Goal: Check status: Check status

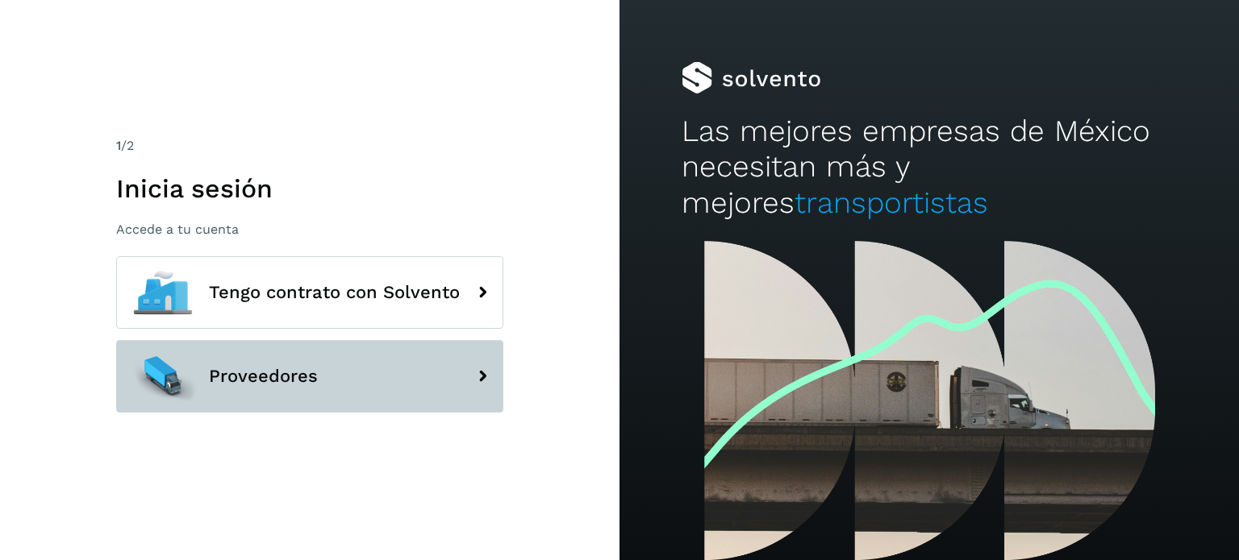
click at [307, 375] on span "Proveedores" at bounding box center [263, 376] width 109 height 19
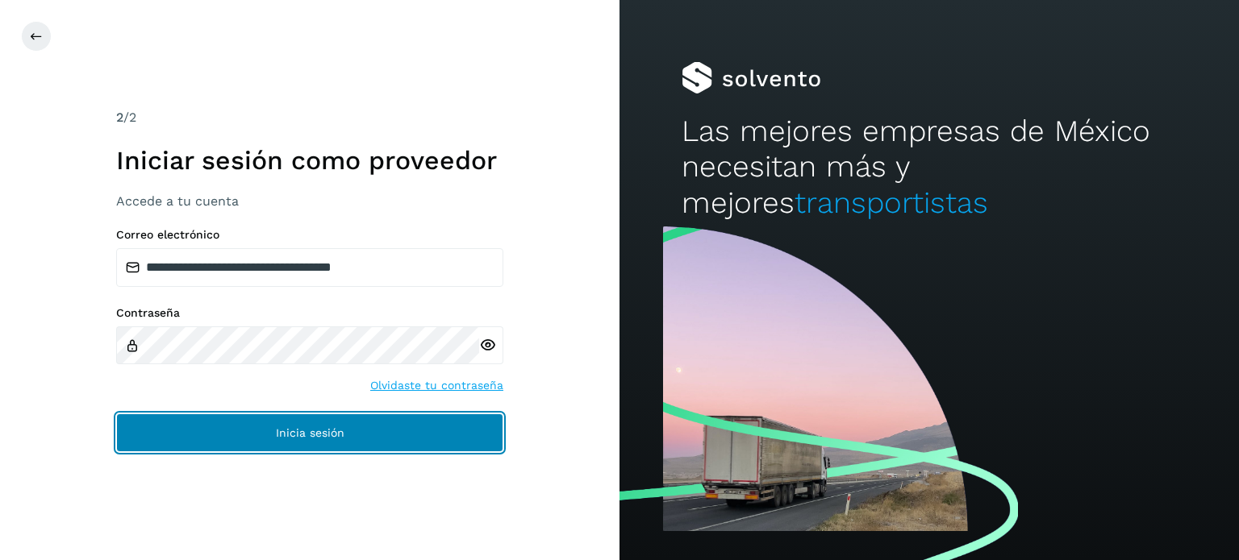
click at [360, 428] on button "Inicia sesión" at bounding box center [309, 433] width 387 height 39
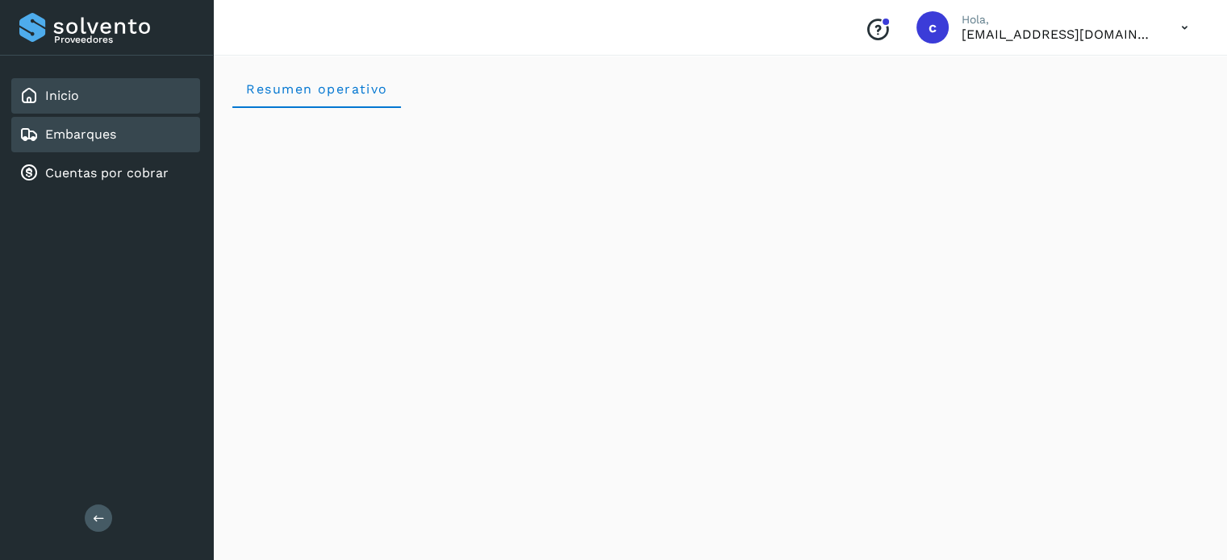
click at [116, 129] on div "Embarques" at bounding box center [105, 134] width 189 height 35
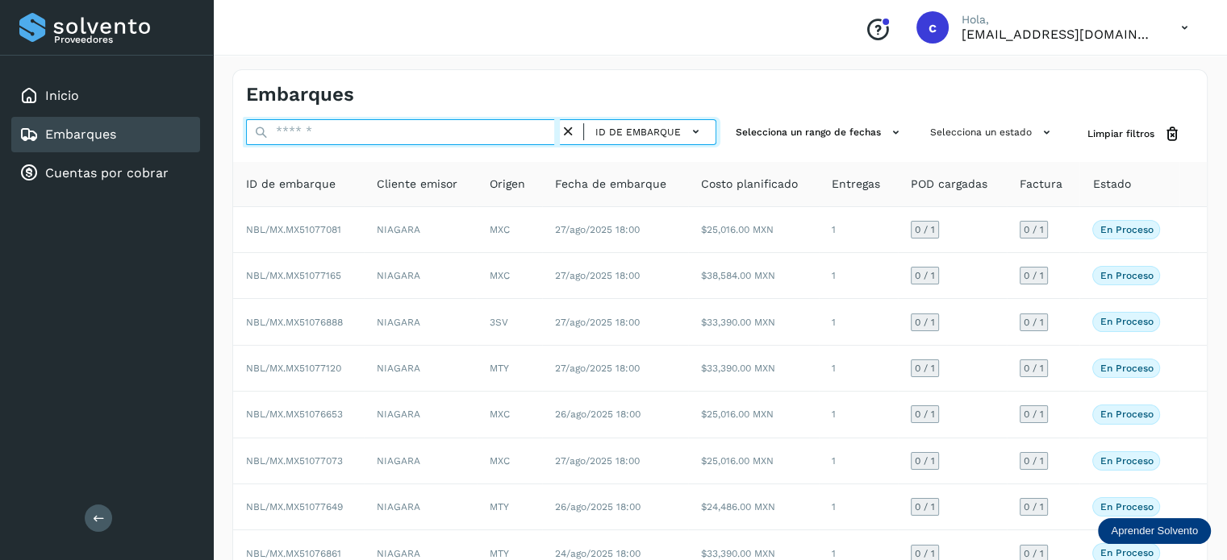
drag, startPoint x: 325, startPoint y: 131, endPoint x: 313, endPoint y: 129, distance: 12.2
click at [313, 129] on input "text" at bounding box center [403, 132] width 314 height 26
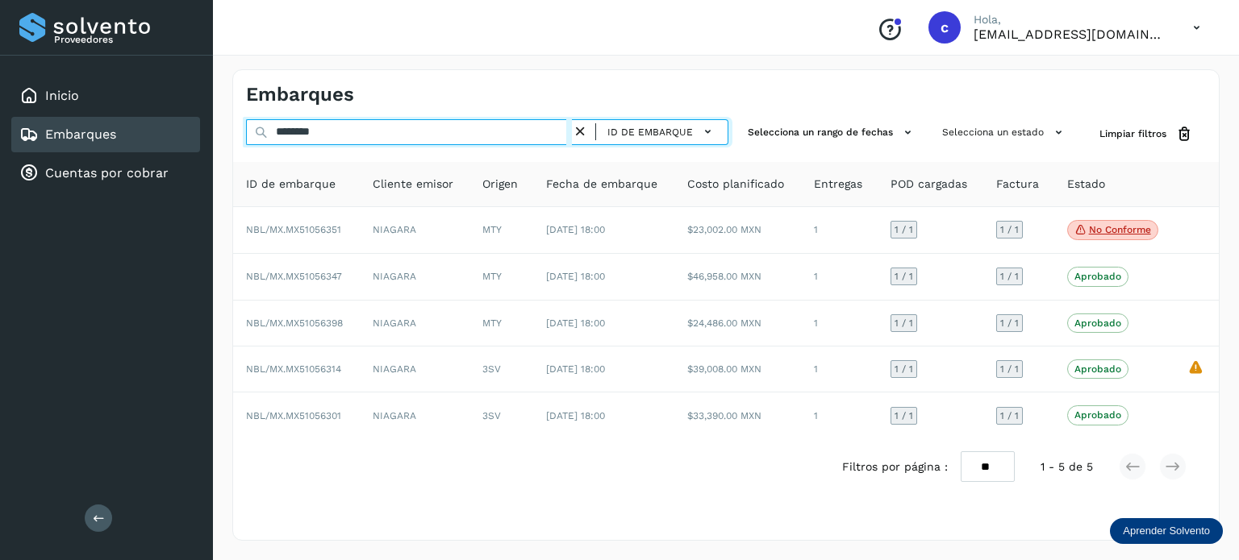
type input "********"
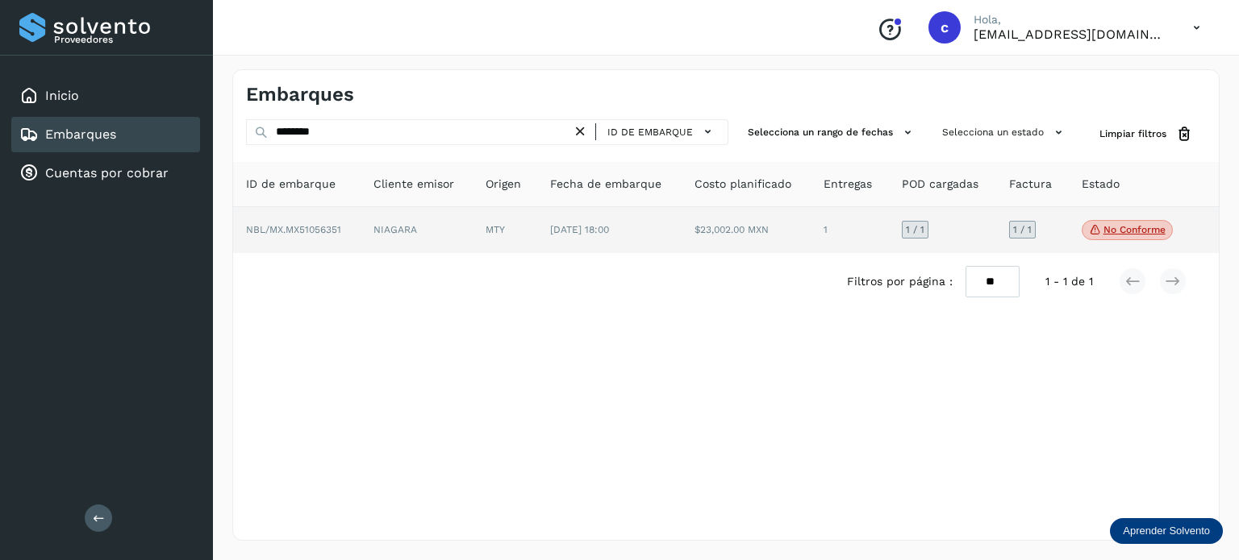
click at [681, 243] on td "[DATE] 18:00" at bounding box center [745, 230] width 129 height 47
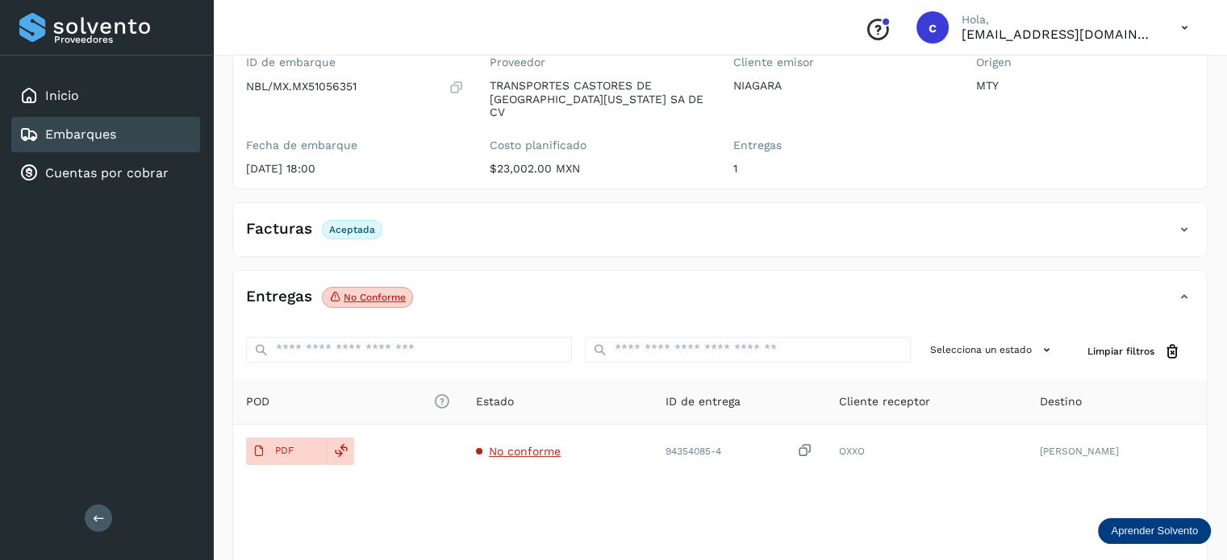
scroll to position [213, 0]
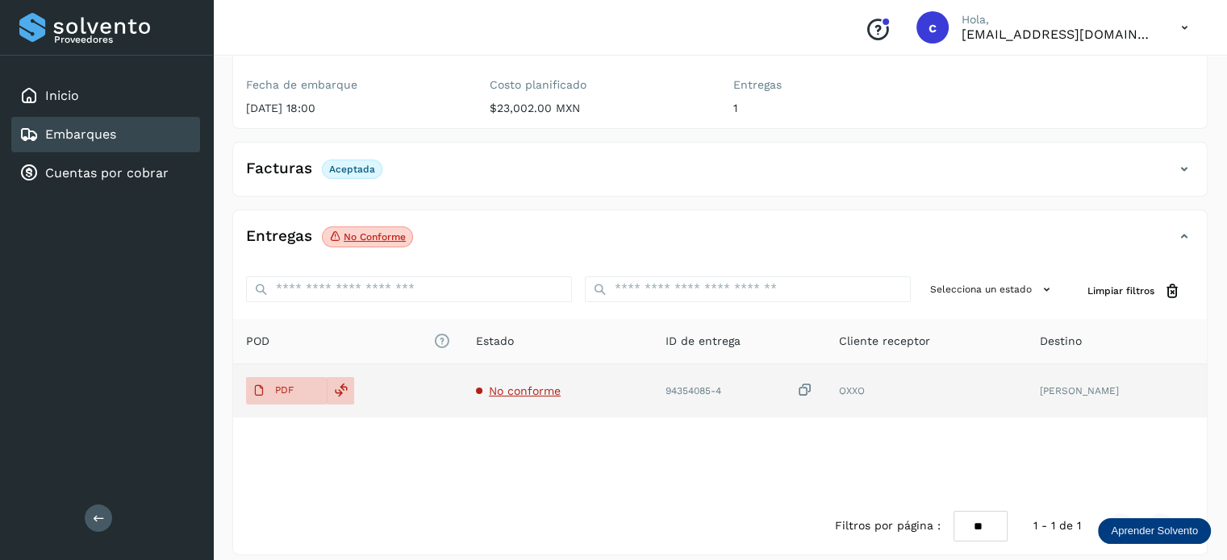
click at [559, 385] on span "No conforme" at bounding box center [525, 391] width 72 height 13
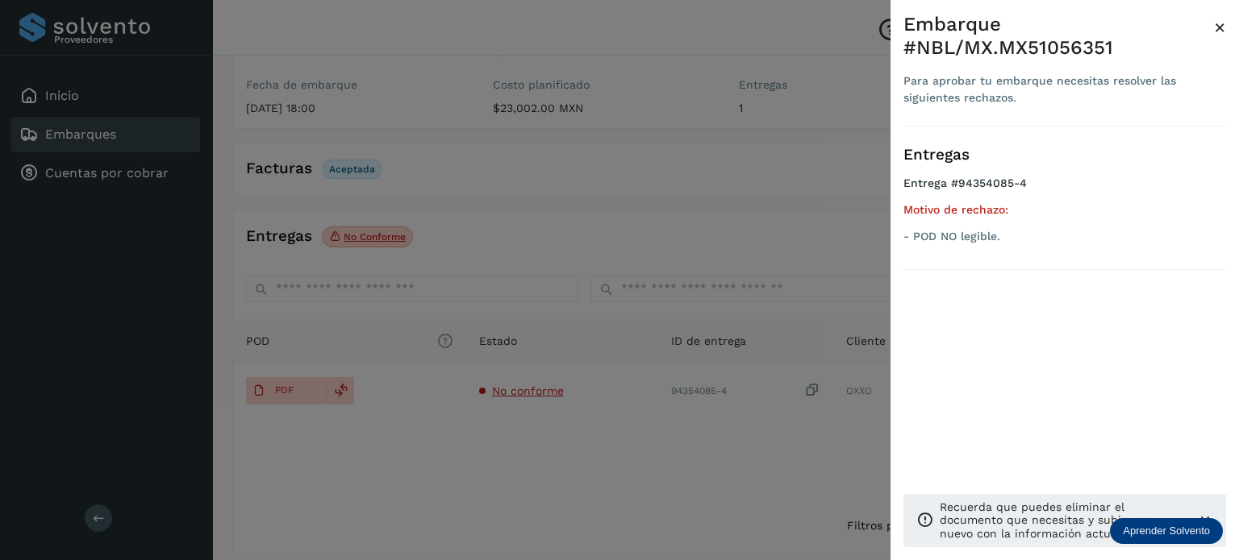
click at [562, 456] on div at bounding box center [619, 280] width 1239 height 560
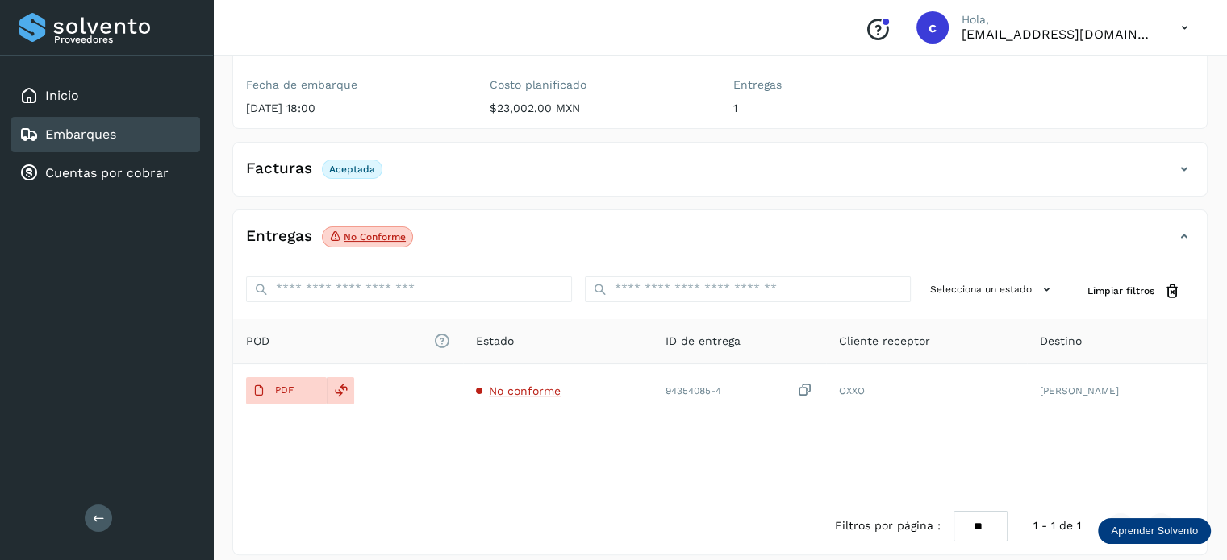
drag, startPoint x: 114, startPoint y: 135, endPoint x: 127, endPoint y: 145, distance: 17.3
click at [119, 138] on div "Embarques" at bounding box center [105, 134] width 189 height 35
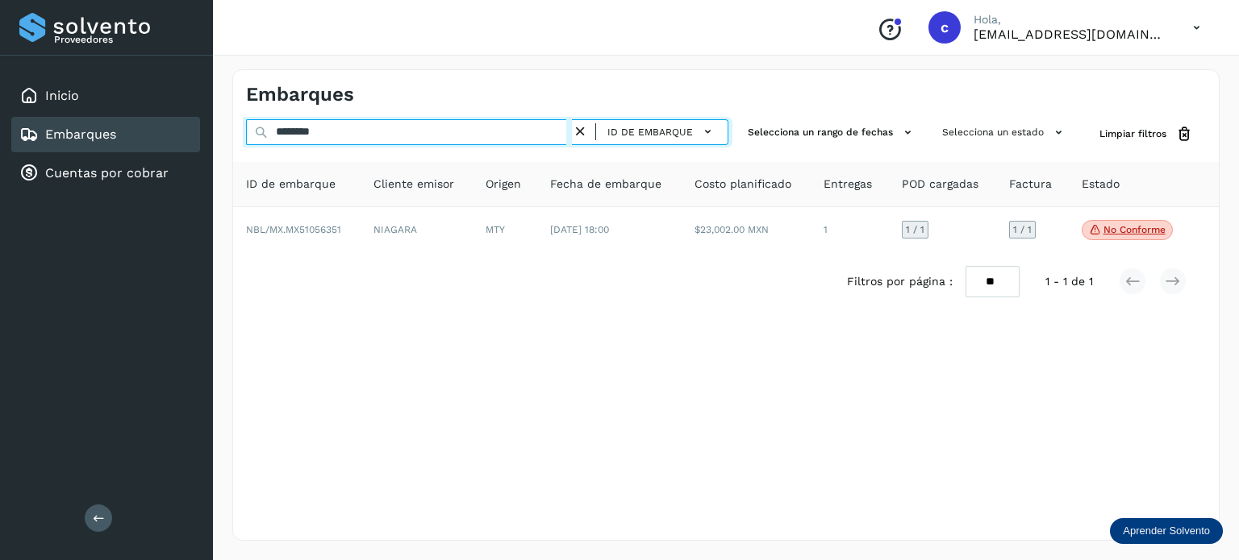
drag, startPoint x: 290, startPoint y: 132, endPoint x: 184, endPoint y: 131, distance: 105.6
click at [224, 131] on div "Embarques ******** ID de embarque Selecciona un rango de fechas Selecciona un e…" at bounding box center [726, 305] width 1026 height 510
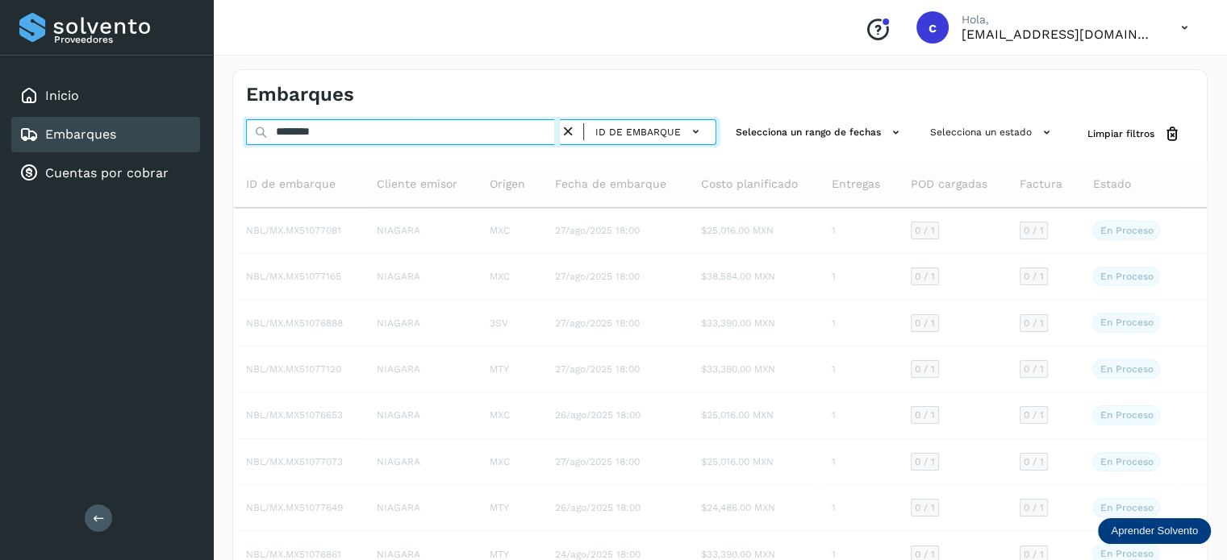
type input "********"
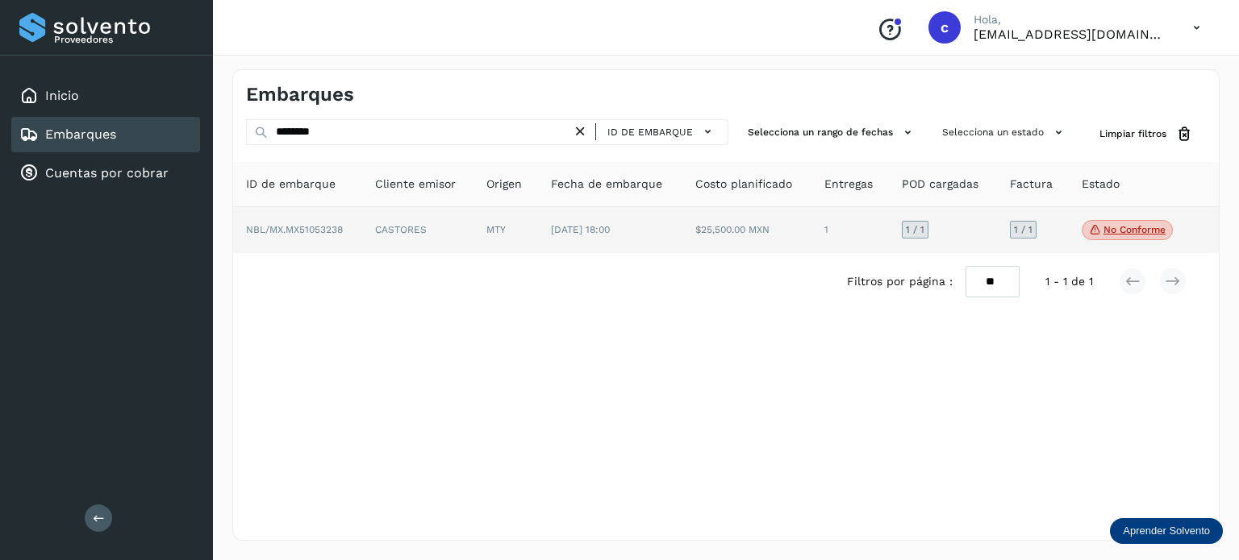
click at [682, 231] on td "[DATE] 18:00" at bounding box center [746, 230] width 129 height 47
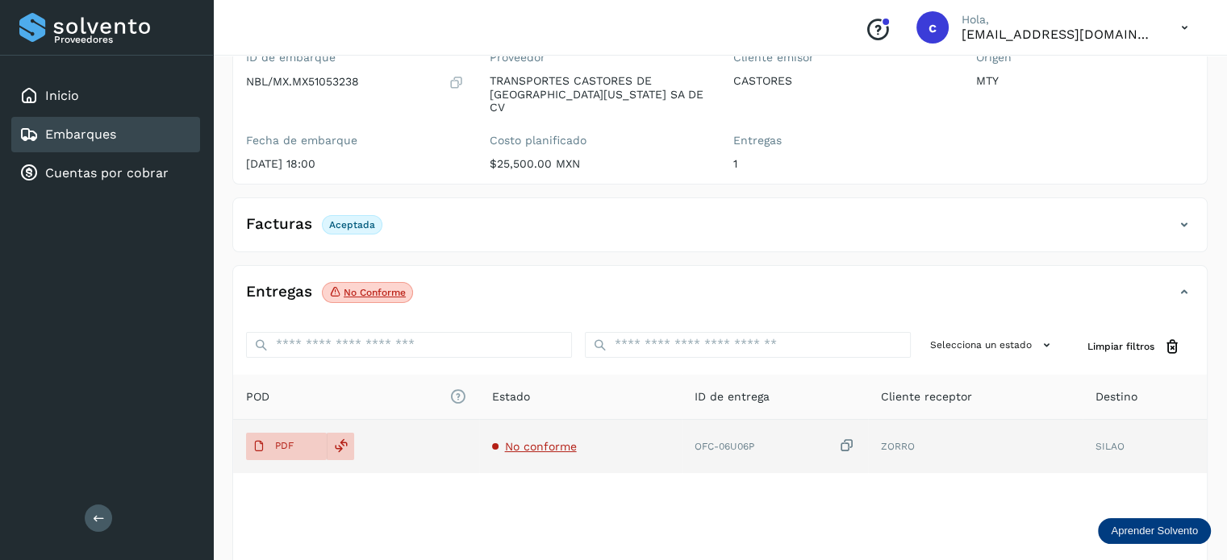
scroll to position [161, 0]
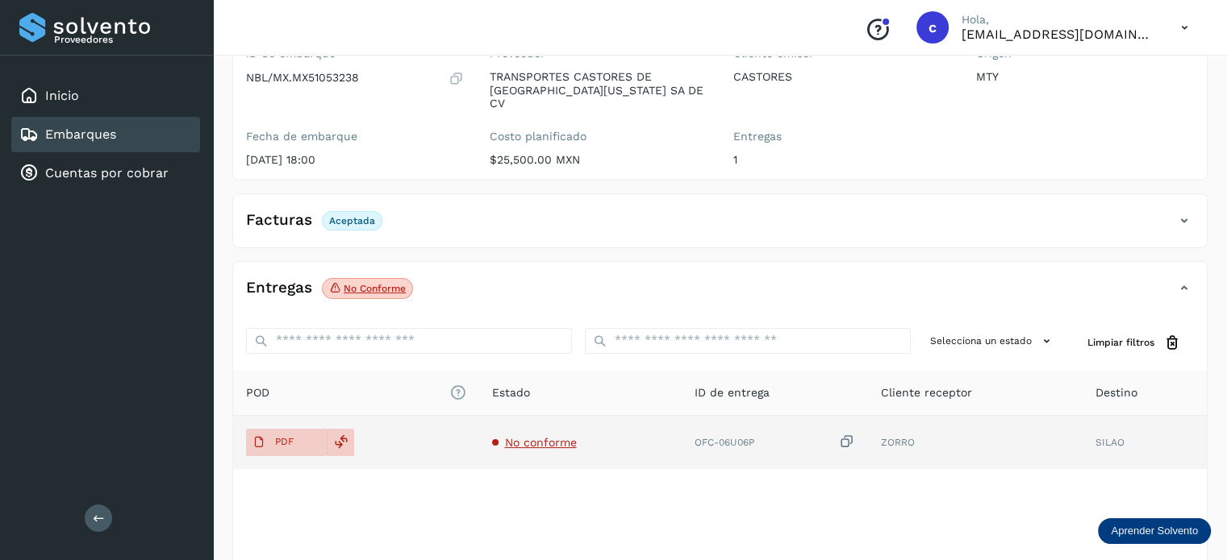
click at [546, 436] on span "No conforme" at bounding box center [541, 442] width 72 height 13
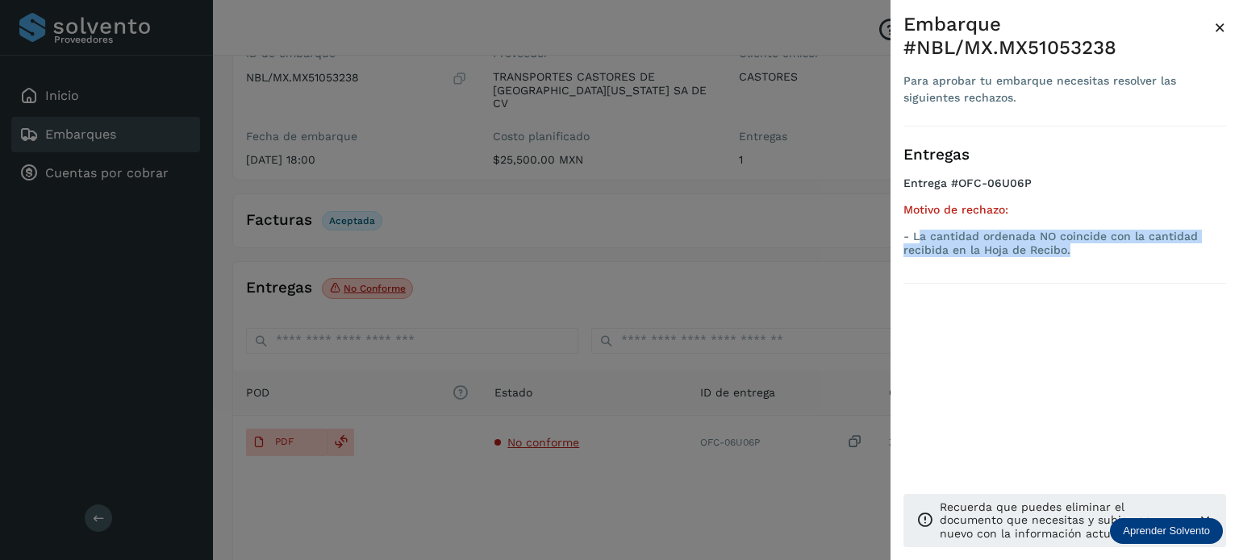
drag, startPoint x: 1052, startPoint y: 251, endPoint x: 920, endPoint y: 238, distance: 132.1
click at [920, 238] on p "- La cantidad ordenada NO coincide con la cantidad recibida en la Hoja de Recib…" at bounding box center [1064, 243] width 323 height 27
click at [775, 270] on div at bounding box center [619, 280] width 1239 height 560
